Goal: Transaction & Acquisition: Purchase product/service

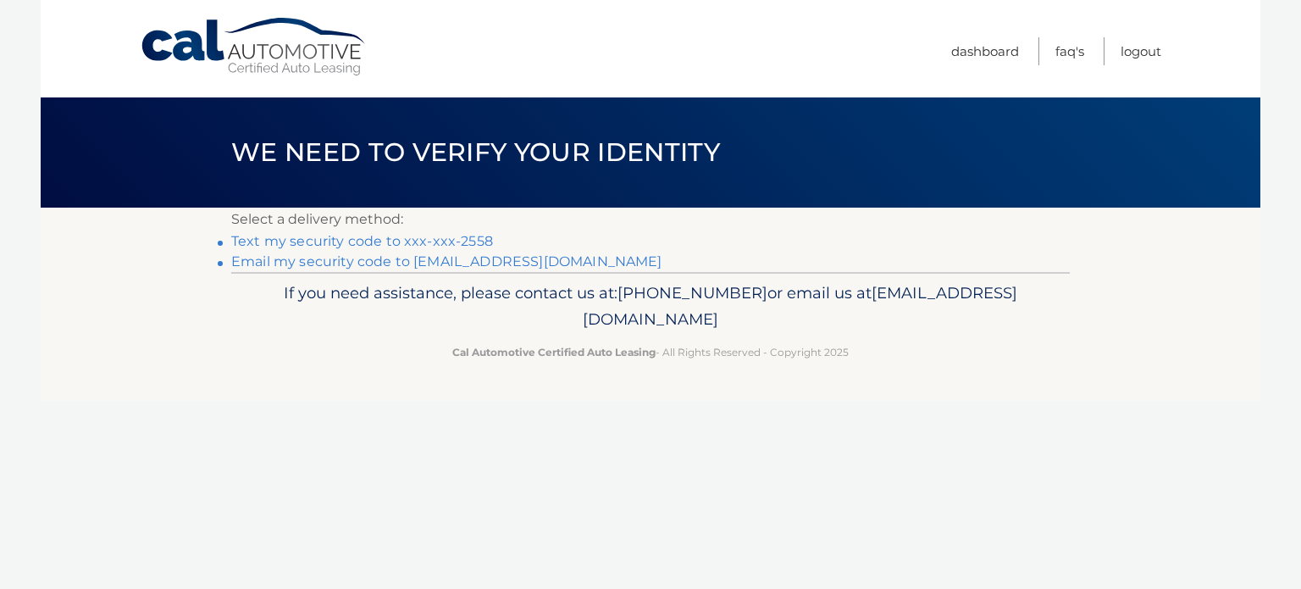
click at [333, 263] on link "Email my security code to f****@lendingcapital.net" at bounding box center [446, 261] width 431 height 16
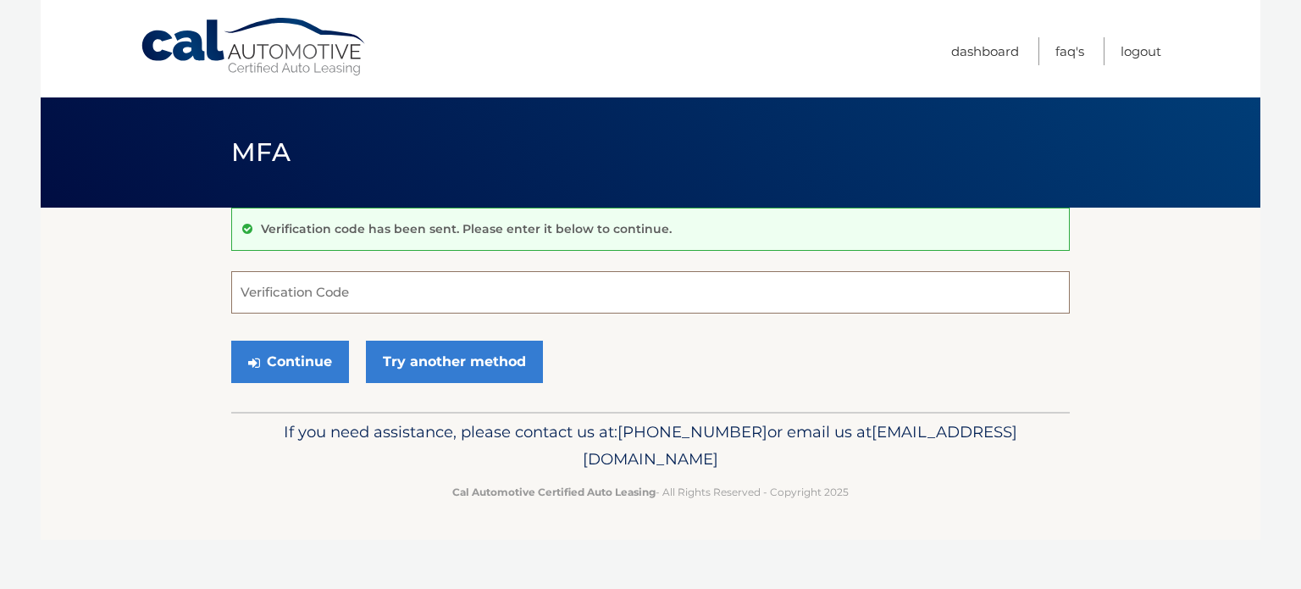
paste input "998258"
click at [313, 363] on button "Continue" at bounding box center [290, 361] width 118 height 42
click at [270, 362] on button "Continue" at bounding box center [290, 361] width 118 height 42
drag, startPoint x: 305, startPoint y: 297, endPoint x: 169, endPoint y: 297, distance: 135.5
click at [169, 297] on section "Verification code has been sent. Please enter it below to continue. 998258 Veri…" at bounding box center [651, 310] width 1220 height 204
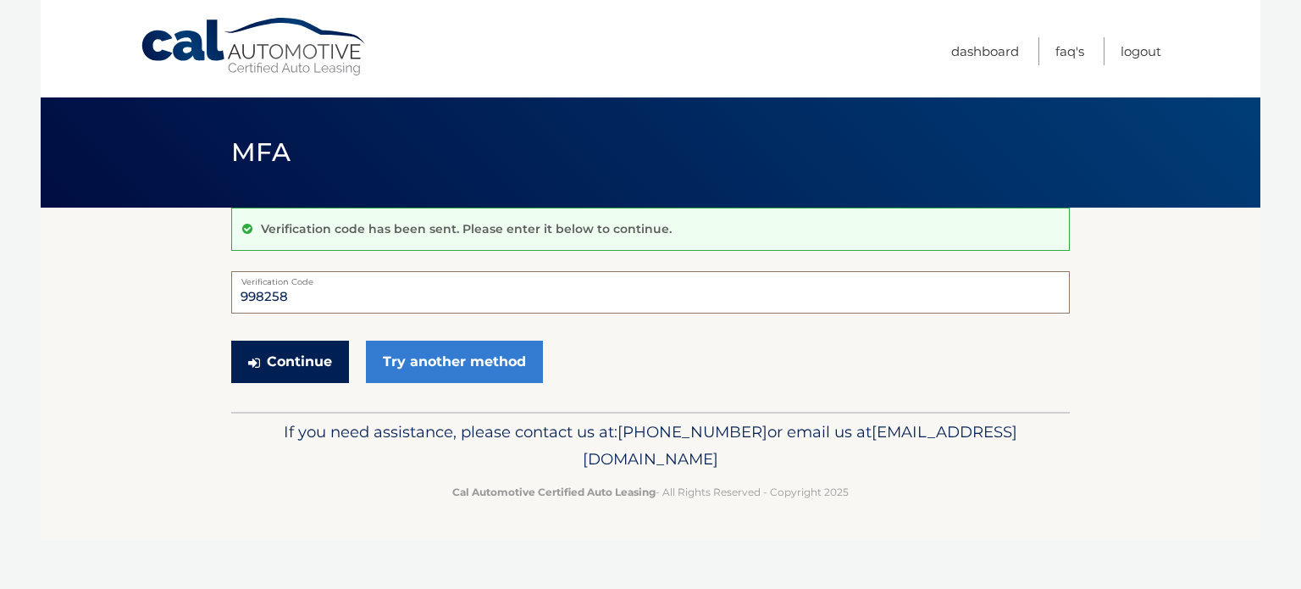
type input "998258"
click at [291, 357] on button "Continue" at bounding box center [290, 361] width 118 height 42
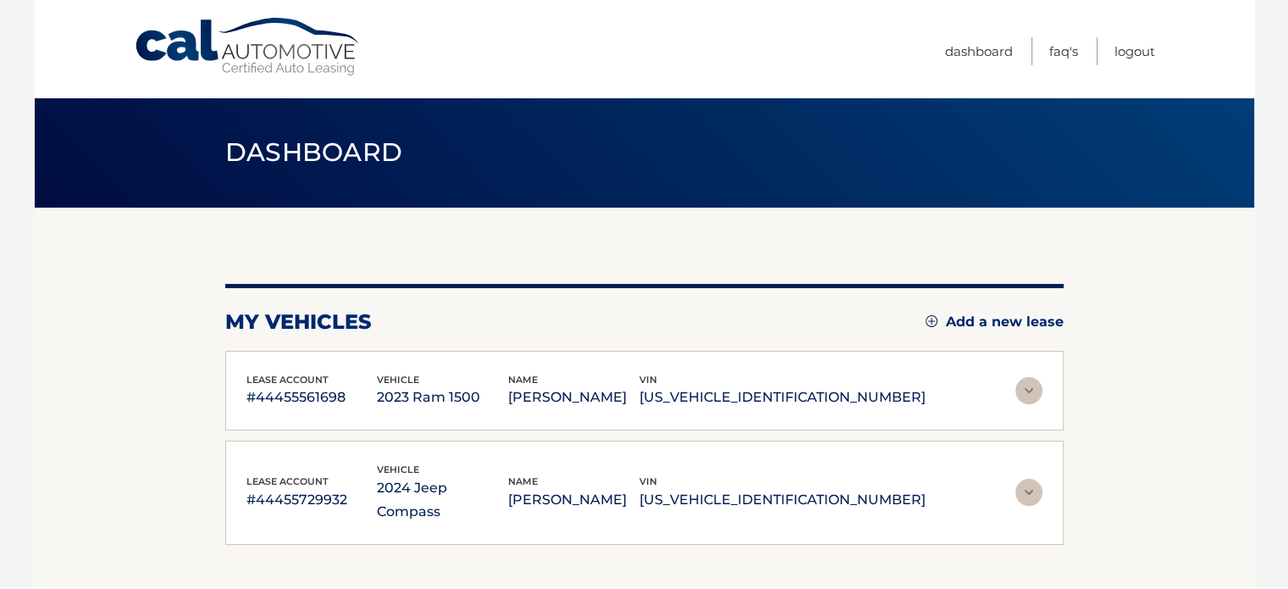
click at [1022, 484] on img at bounding box center [1029, 492] width 27 height 27
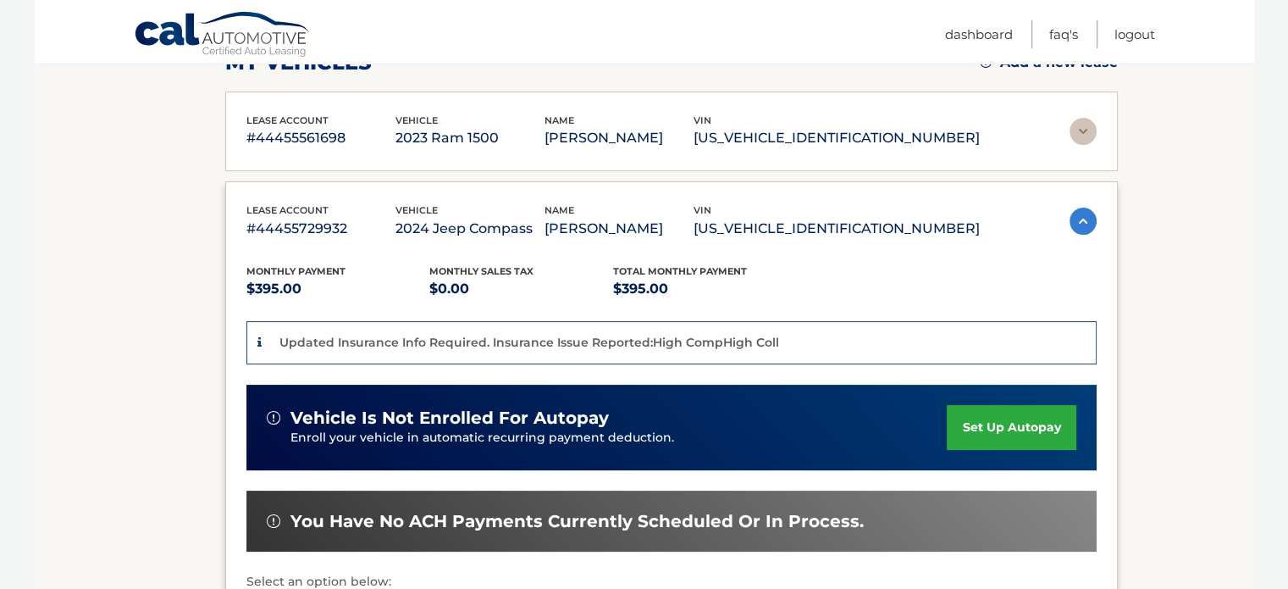
scroll to position [424, 0]
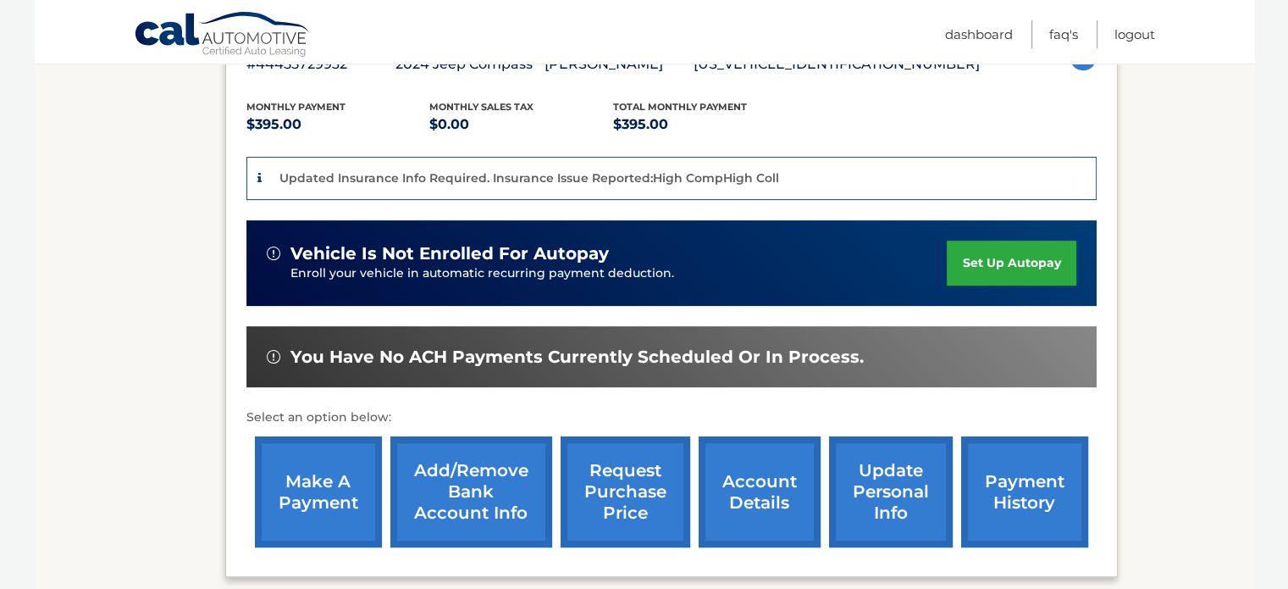
click at [312, 481] on link "make a payment" at bounding box center [318, 491] width 127 height 111
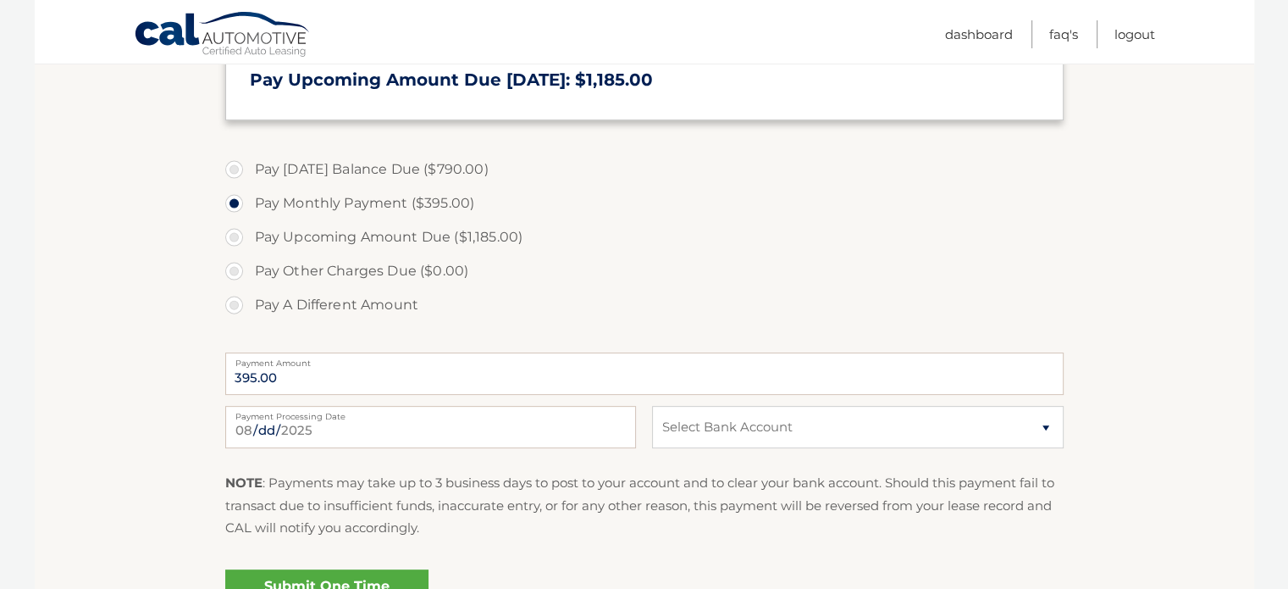
scroll to position [508, 0]
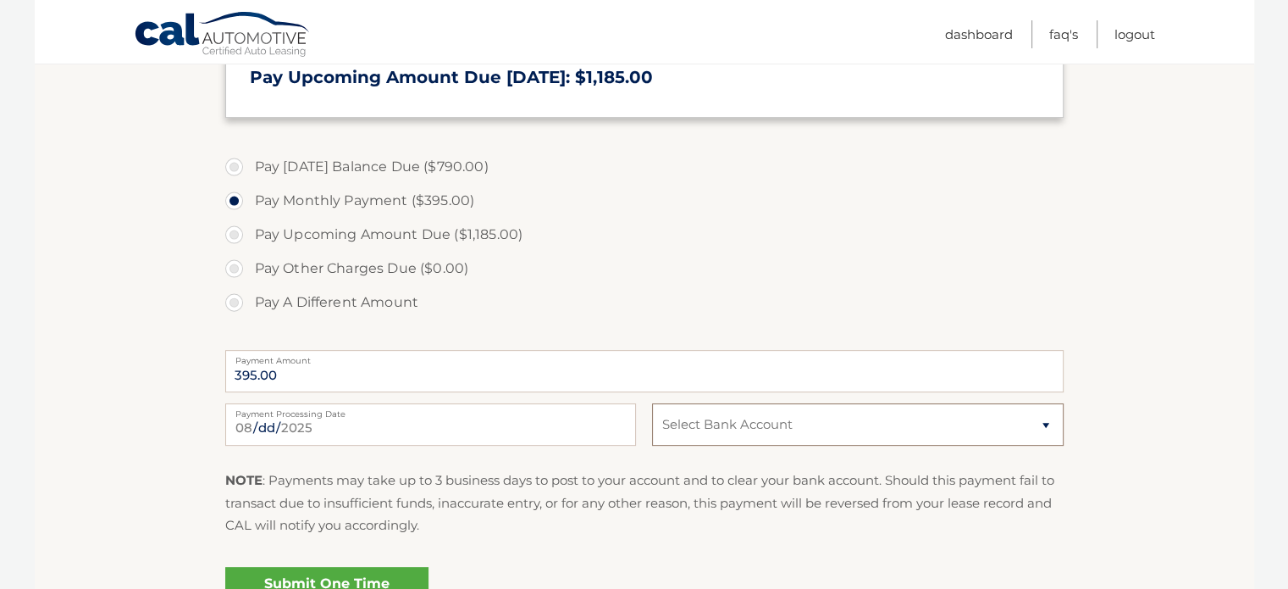
click at [867, 414] on select "Select Bank Account Checking USAA FEDERAL SAVINGS BANK *****4814 Checking UMB, …" at bounding box center [857, 424] width 411 height 42
select select "OGYxNGQ1MTgtOGY1Ny00ZWZmLTk1OTEtNmNiZTRhYzFkOTgw"
click at [652, 403] on select "Select Bank Account Checking USAA FEDERAL SAVINGS BANK *****4814 Checking UMB, …" at bounding box center [857, 424] width 411 height 42
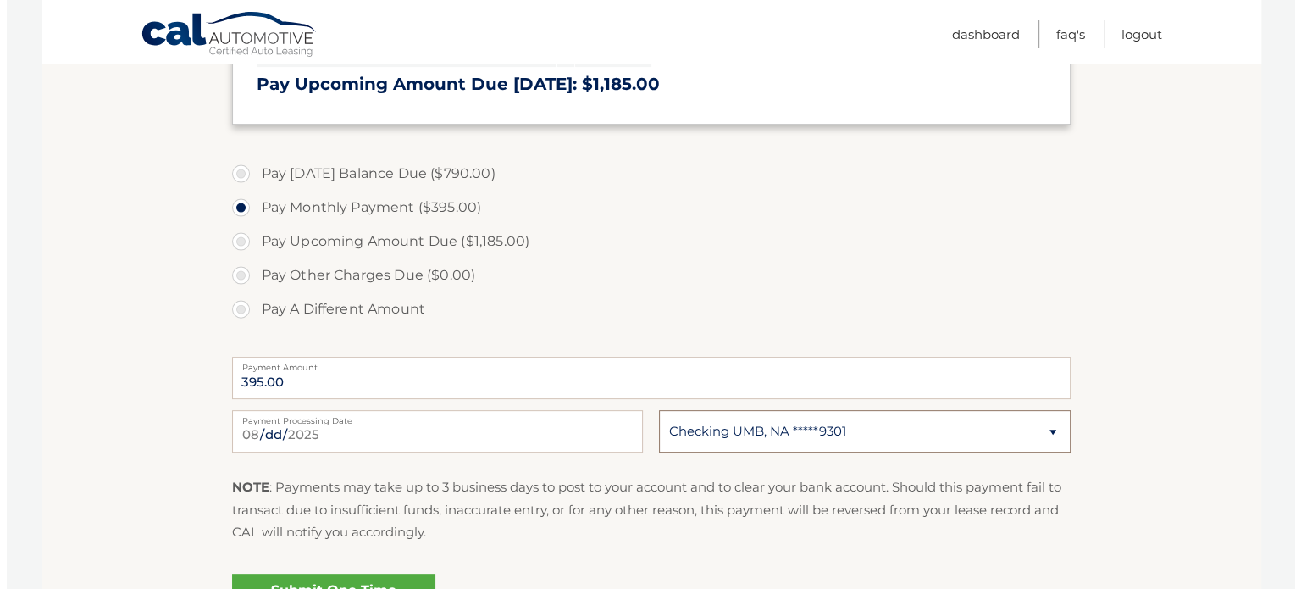
scroll to position [678, 0]
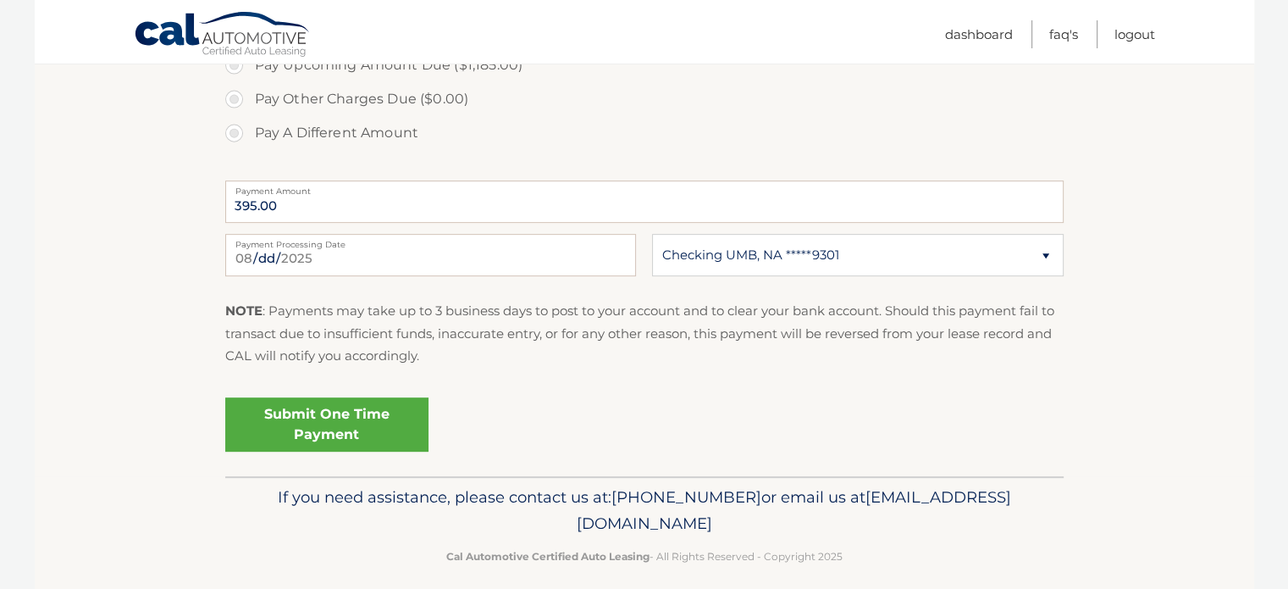
click at [308, 425] on link "Submit One Time Payment" at bounding box center [326, 424] width 203 height 54
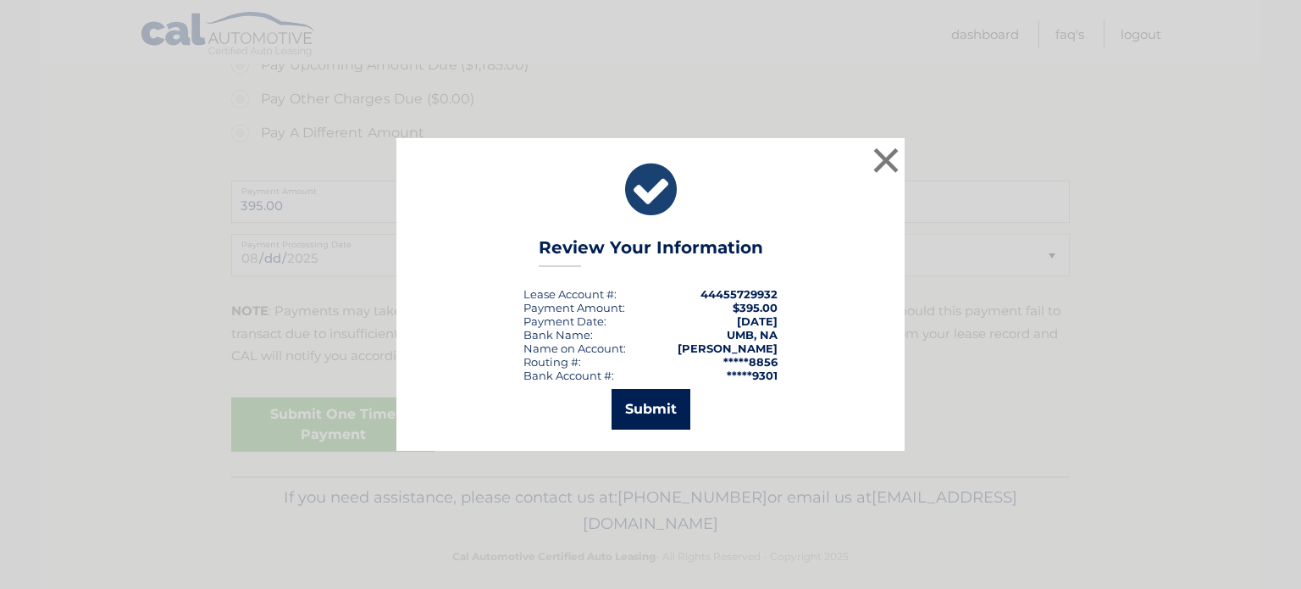
click at [628, 415] on button "Submit" at bounding box center [651, 409] width 79 height 41
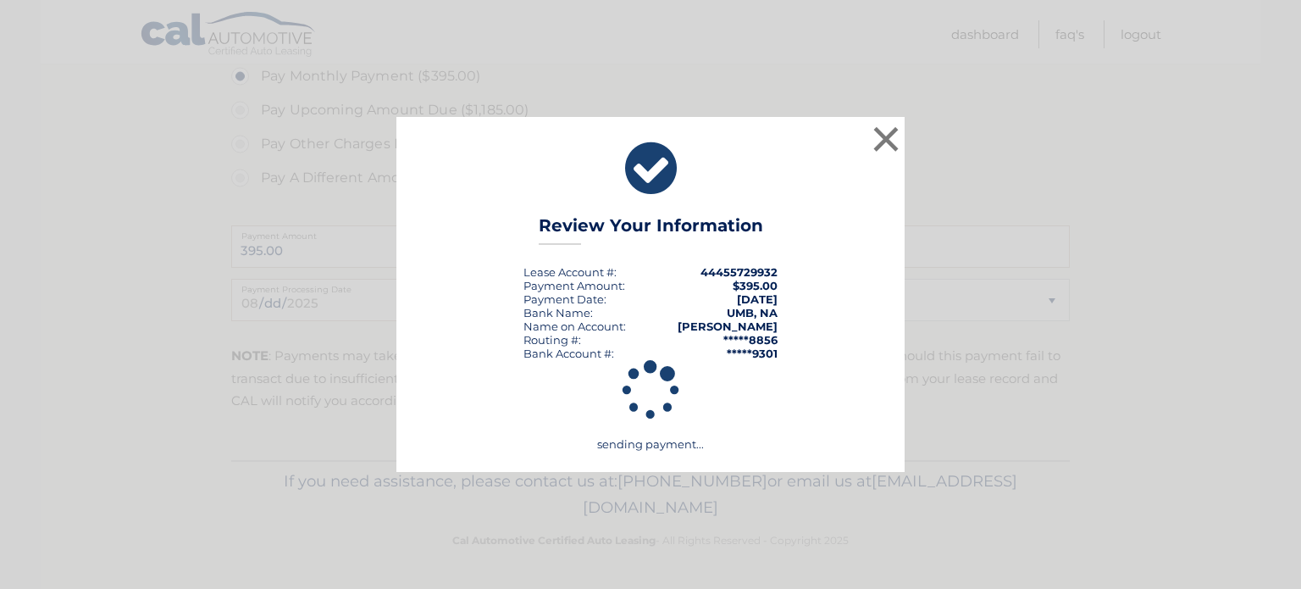
scroll to position [631, 0]
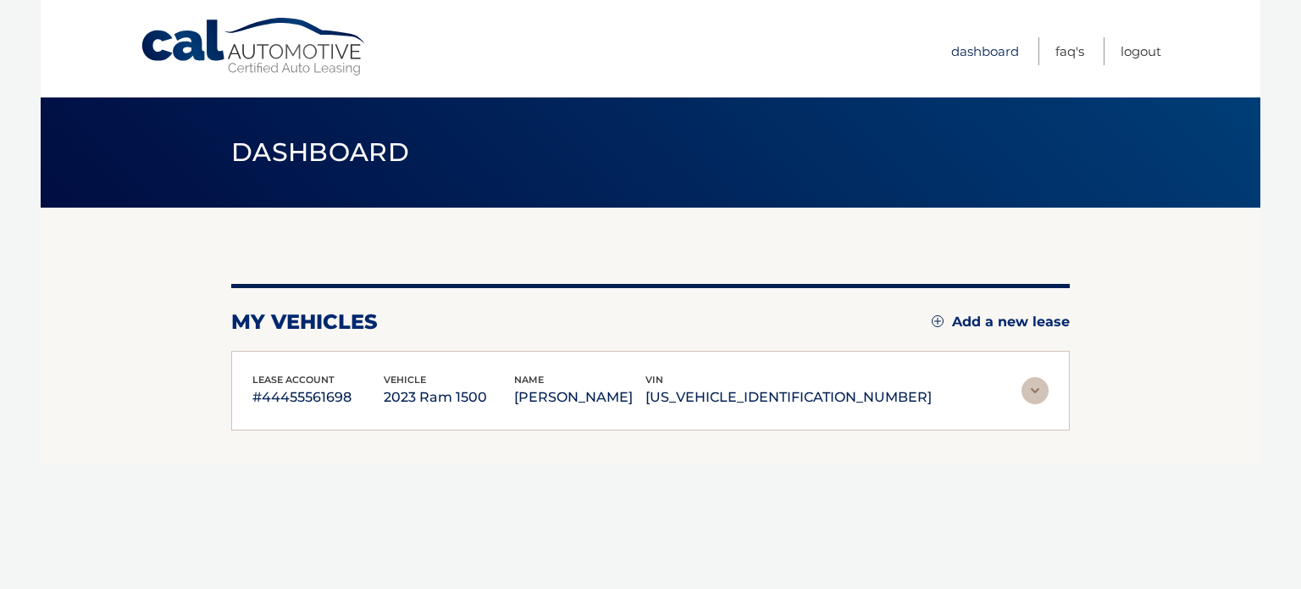
click at [966, 46] on link "Dashboard" at bounding box center [985, 51] width 68 height 28
click at [954, 49] on link "Dashboard" at bounding box center [985, 51] width 68 height 28
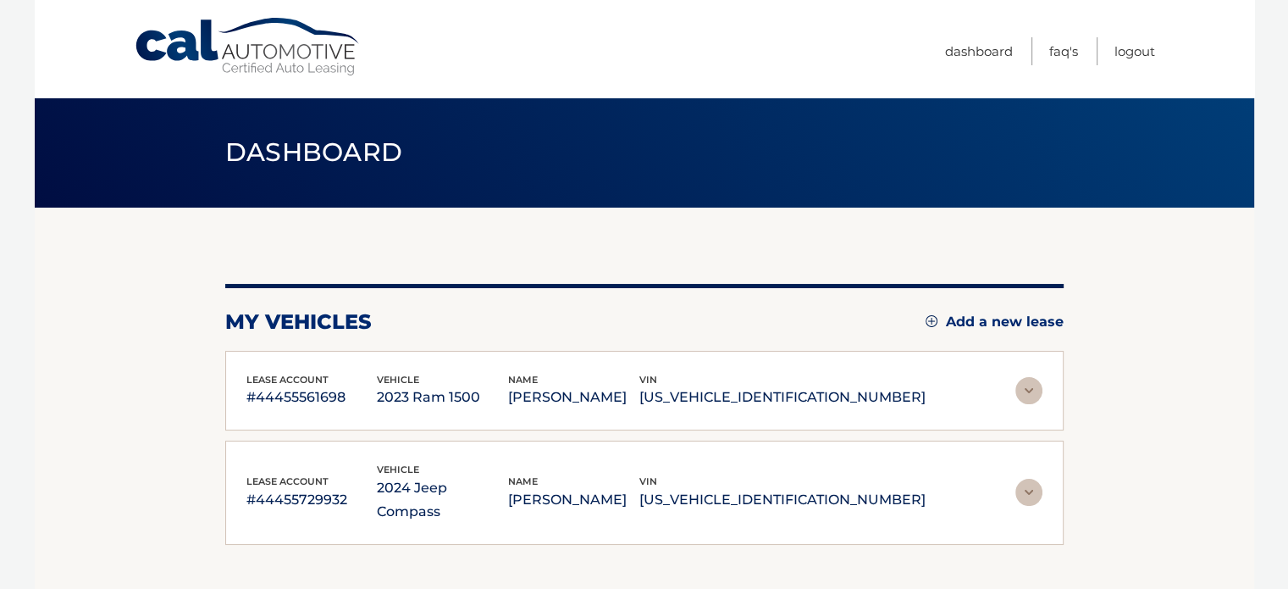
click at [1028, 380] on img at bounding box center [1029, 390] width 27 height 27
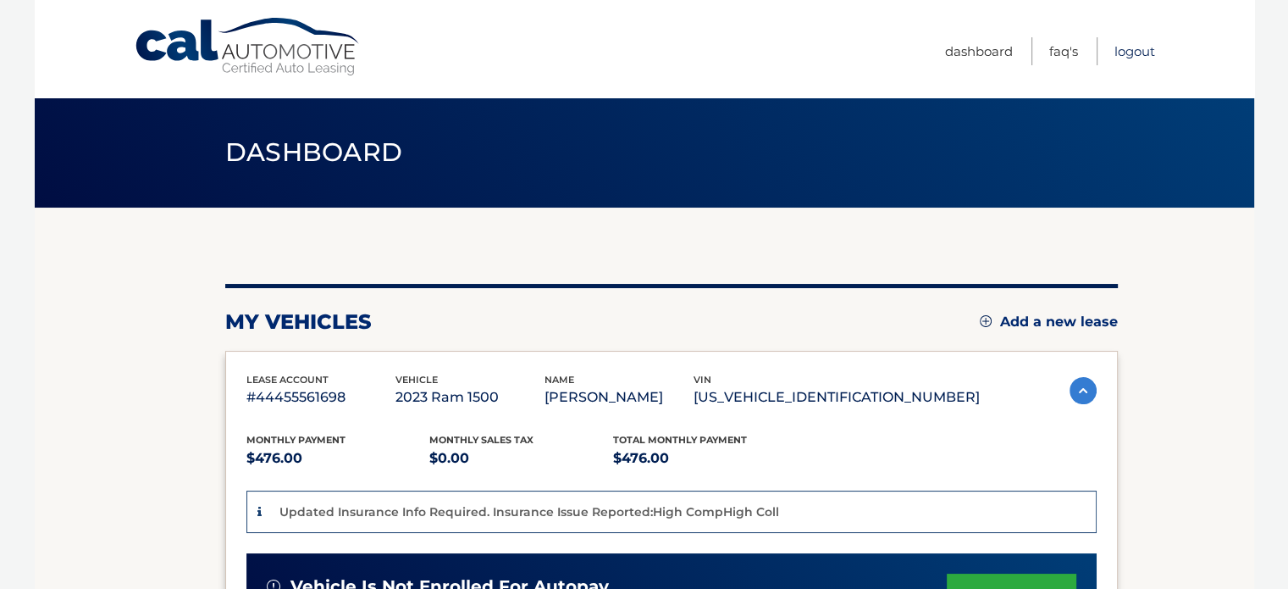
click at [1125, 53] on link "Logout" at bounding box center [1135, 51] width 41 height 28
